Goal: Information Seeking & Learning: Check status

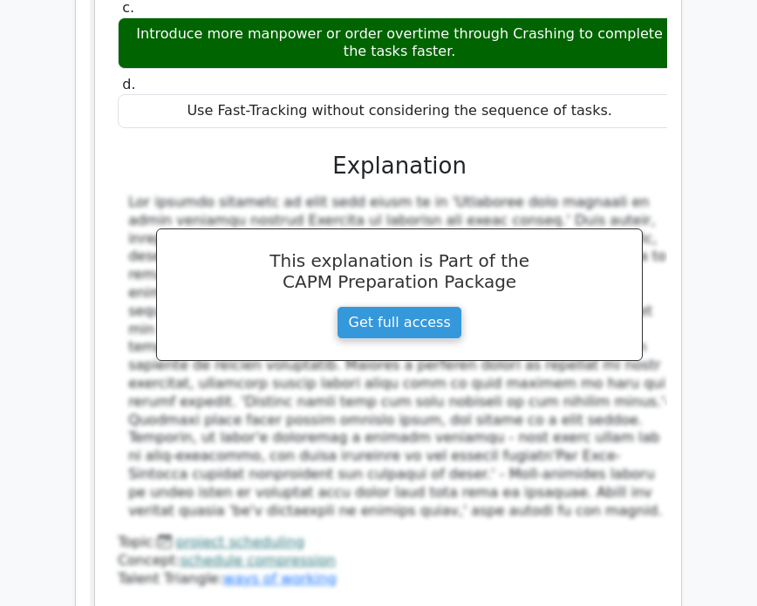
scroll to position [49401, 0]
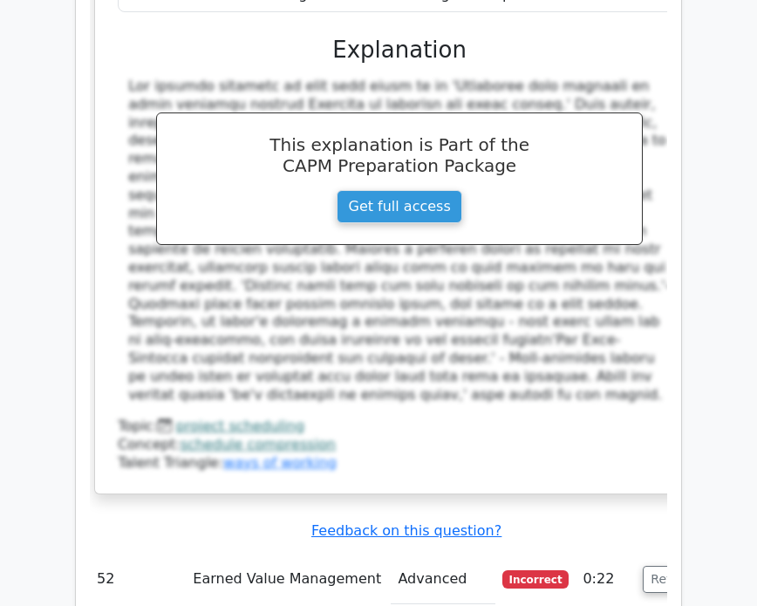
drag, startPoint x: 571, startPoint y: 510, endPoint x: 115, endPoint y: 248, distance: 526.1
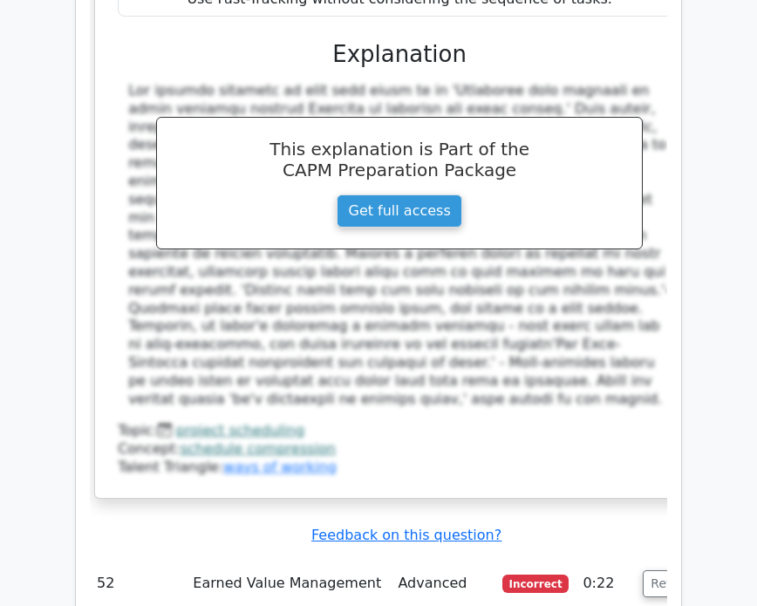
copy div "In a project with multiple high-impact risks, which risk assessment technique i…"
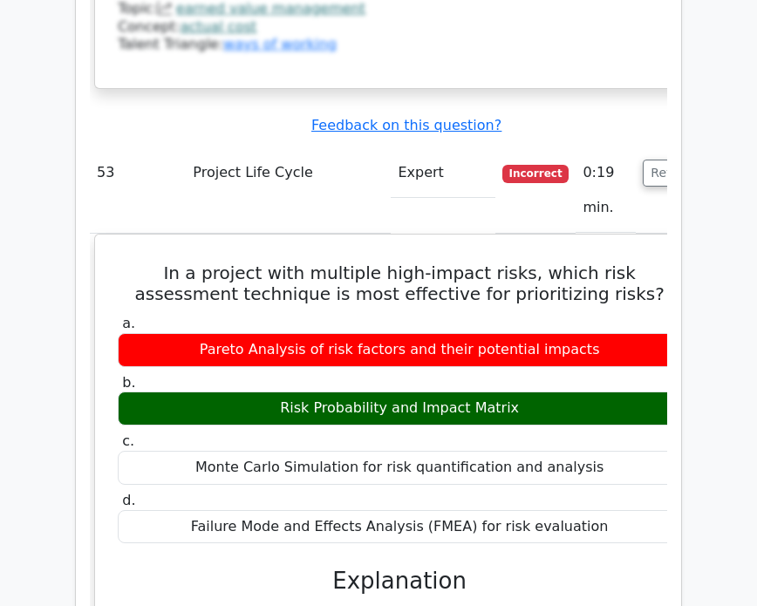
scroll to position [50681, 0]
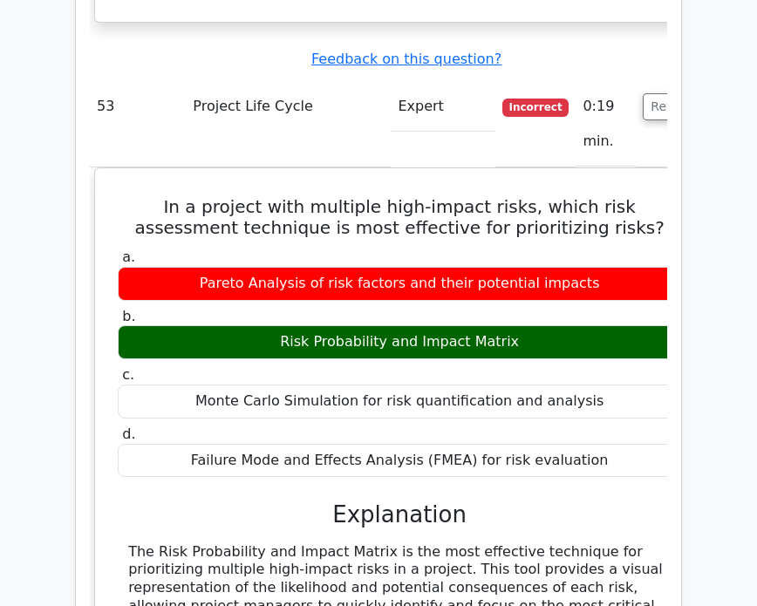
drag, startPoint x: 122, startPoint y: 52, endPoint x: 494, endPoint y: 469, distance: 558.8
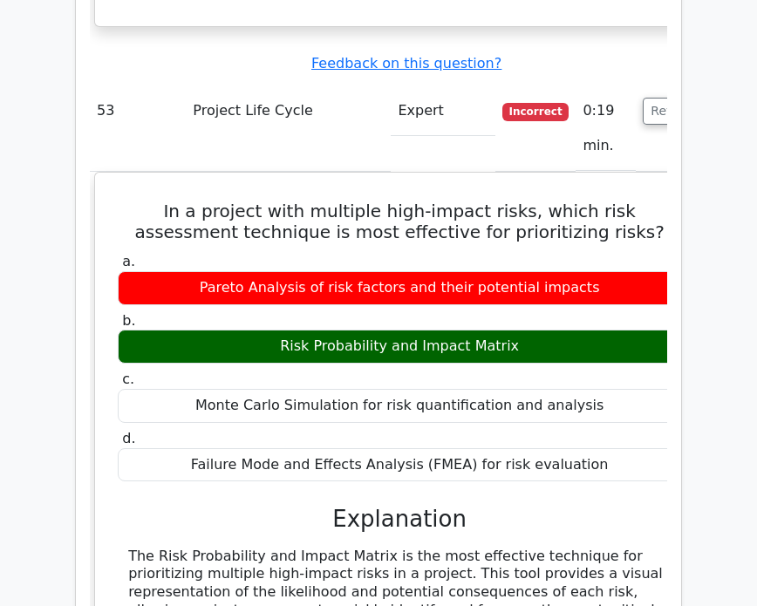
copy div "After reviewing the change log of a recently completed project phase, the proje…"
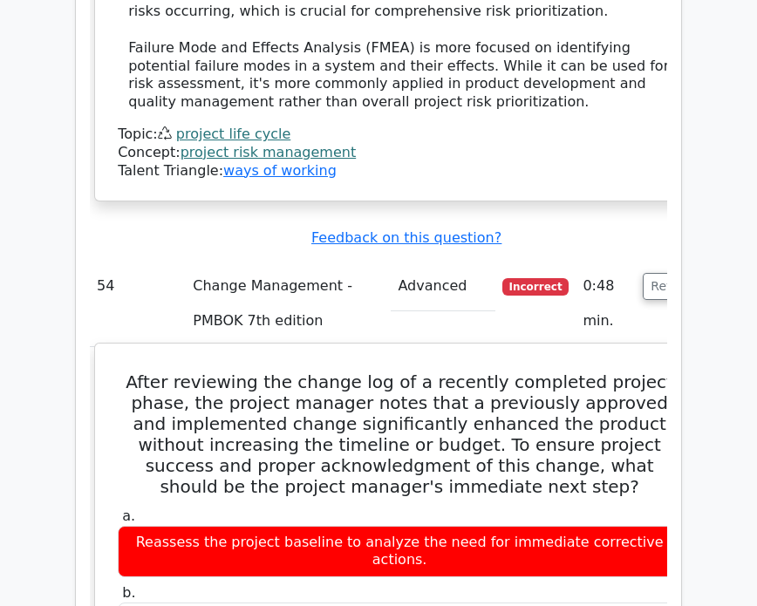
scroll to position [51611, 0]
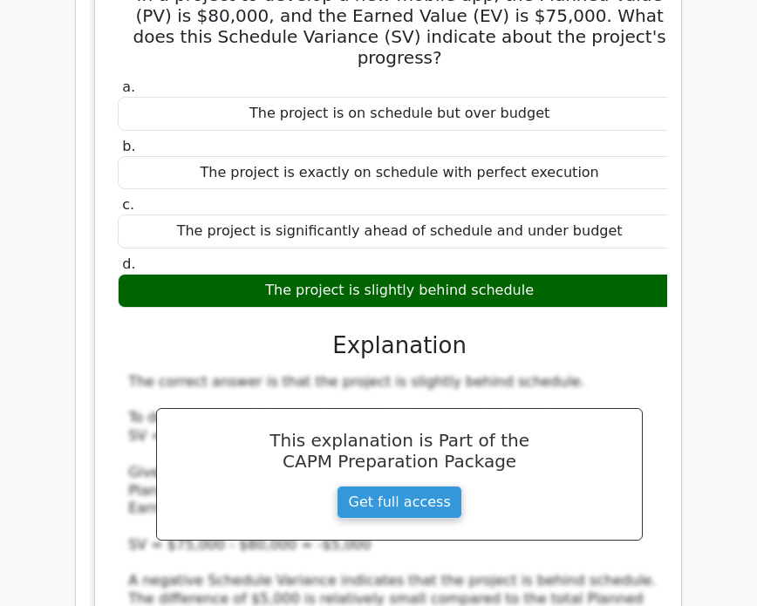
scroll to position [53471, 0]
